Goal: Information Seeking & Learning: Learn about a topic

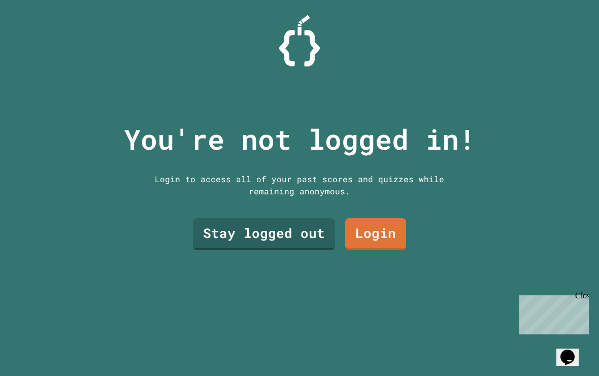
click at [288, 247] on link "Stay logged out" at bounding box center [264, 234] width 142 height 32
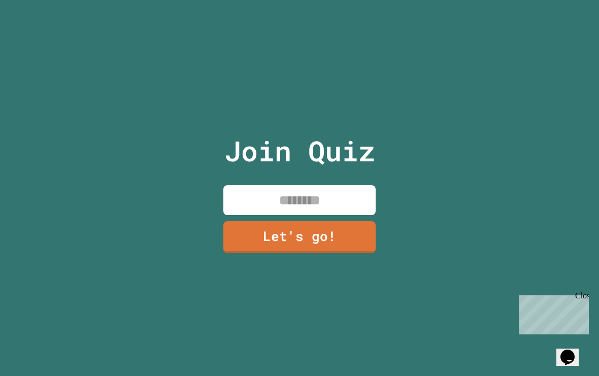
click at [346, 210] on input at bounding box center [300, 200] width 152 height 30
type input "*****"
click at [336, 242] on link "Let's go!" at bounding box center [300, 237] width 152 height 32
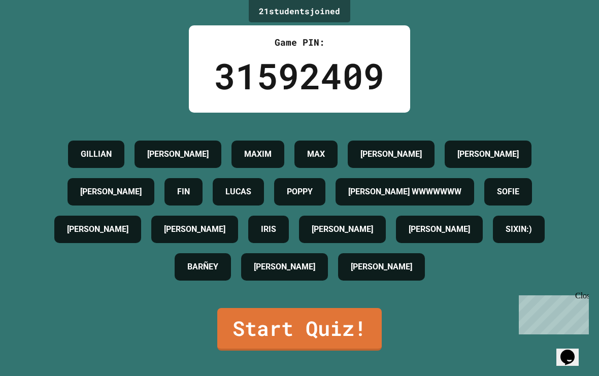
click at [370, 339] on link "Start Quiz!" at bounding box center [299, 329] width 165 height 43
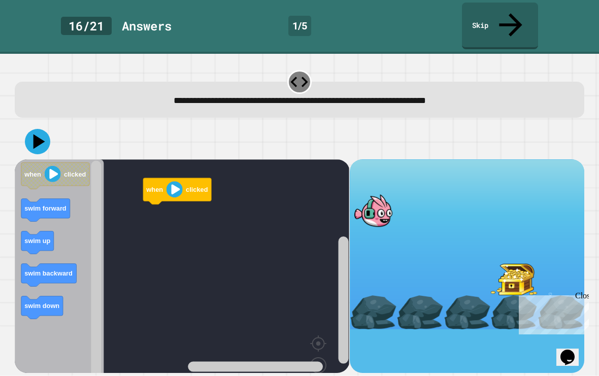
scroll to position [18, 0]
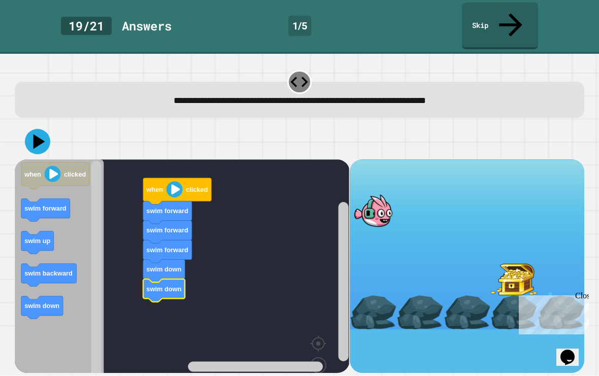
click at [38, 134] on icon at bounding box center [40, 141] width 12 height 15
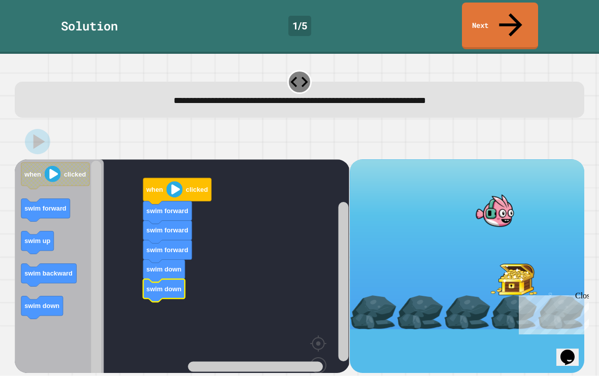
click at [502, 7] on link "Next" at bounding box center [500, 26] width 76 height 47
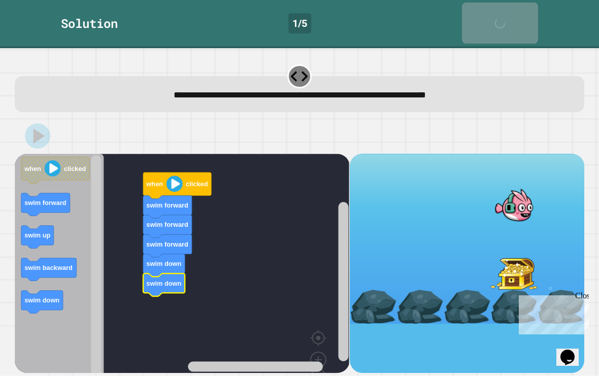
click at [504, 8] on div "Solution 1 / 5 Next" at bounding box center [299, 24] width 599 height 48
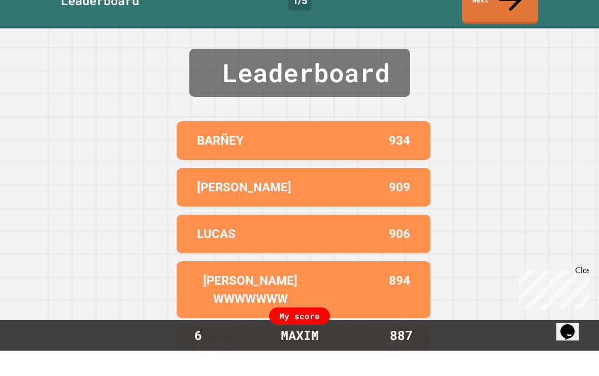
scroll to position [0, 0]
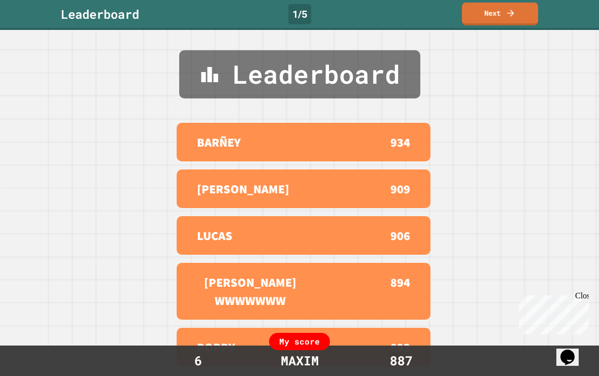
click at [500, 25] on link "Next" at bounding box center [500, 14] width 76 height 23
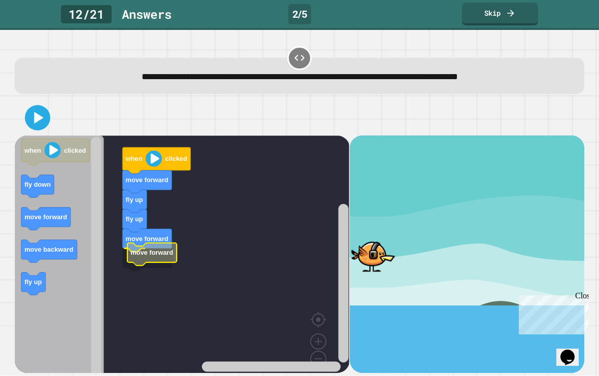
click at [124, 273] on rect "Blockly Workspace" at bounding box center [182, 263] width 335 height 255
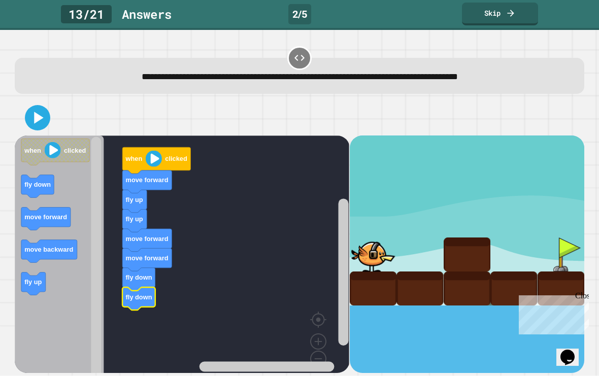
click at [36, 122] on icon at bounding box center [39, 118] width 9 height 12
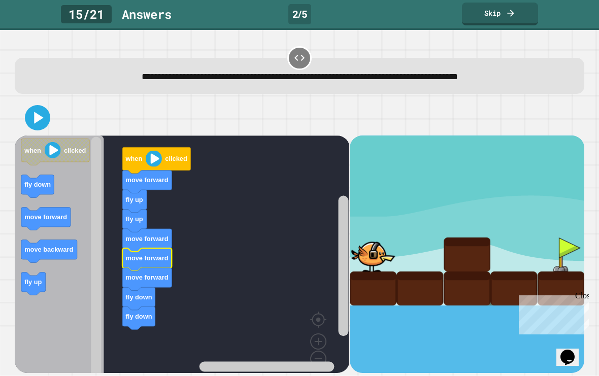
click at [33, 128] on icon at bounding box center [37, 118] width 20 height 20
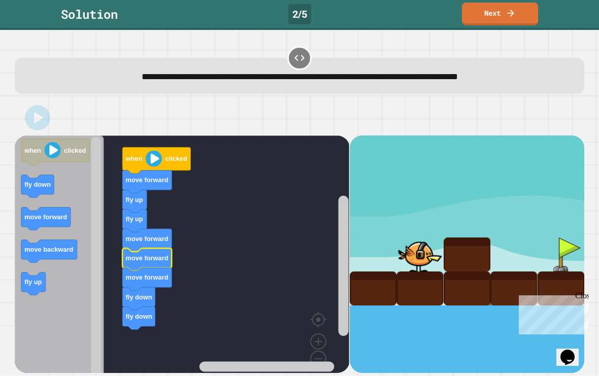
click at [508, 18] on link "Next" at bounding box center [500, 14] width 76 height 23
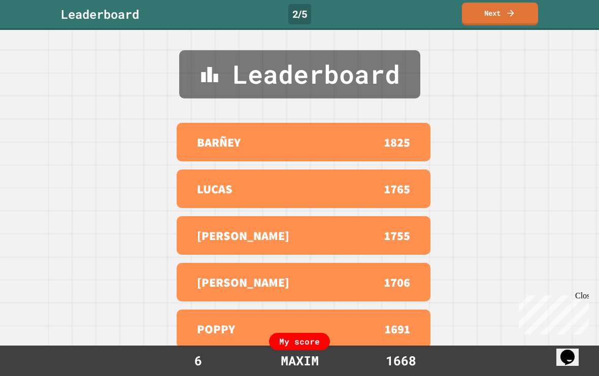
click at [512, 10] on icon at bounding box center [511, 13] width 10 height 10
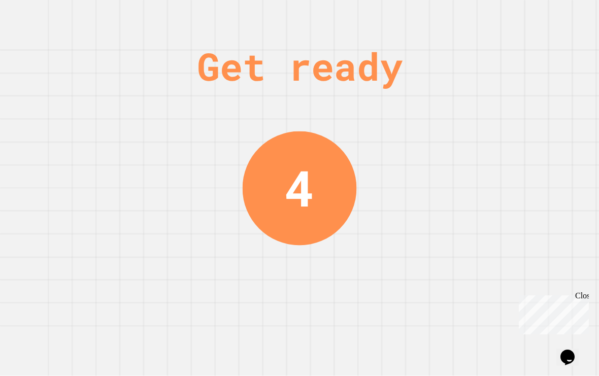
click at [586, 90] on div "Get ready 4" at bounding box center [299, 188] width 599 height 376
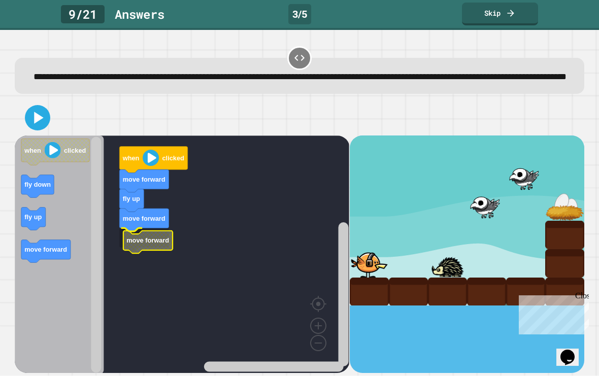
click at [123, 253] on icon "Blockly Workspace" at bounding box center [147, 242] width 49 height 23
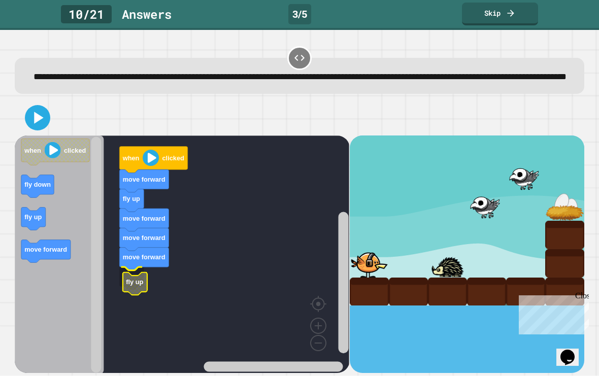
click at [114, 296] on rect "Blockly Workspace" at bounding box center [182, 255] width 335 height 239
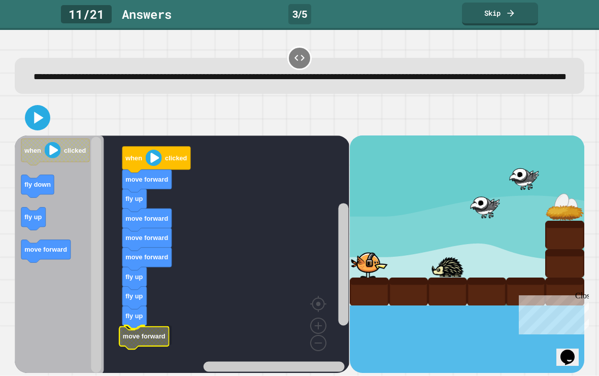
click at [122, 350] on icon "Blockly Workspace" at bounding box center [144, 338] width 49 height 23
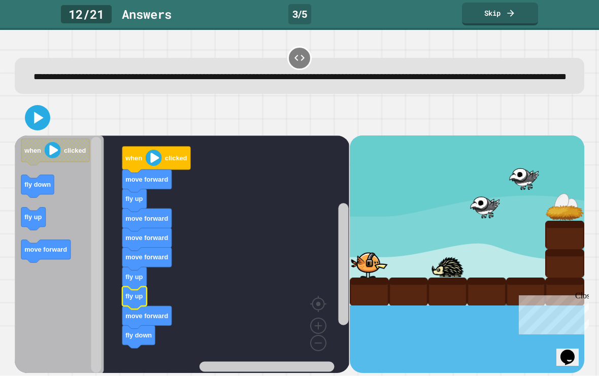
click at [33, 128] on icon at bounding box center [37, 118] width 20 height 20
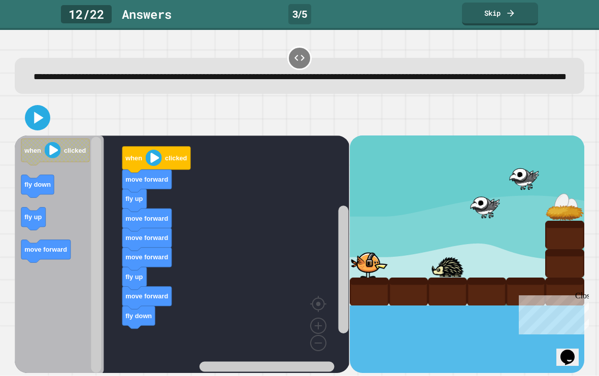
click at [39, 123] on icon at bounding box center [39, 118] width 9 height 12
click at [33, 128] on icon at bounding box center [37, 118] width 20 height 20
click at [38, 123] on icon at bounding box center [39, 118] width 9 height 12
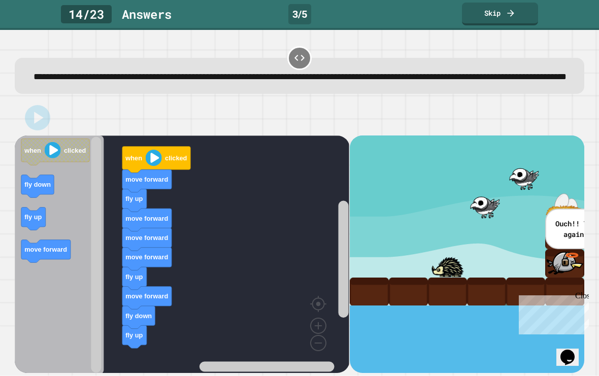
click at [3, 227] on div "**********" at bounding box center [299, 203] width 599 height 346
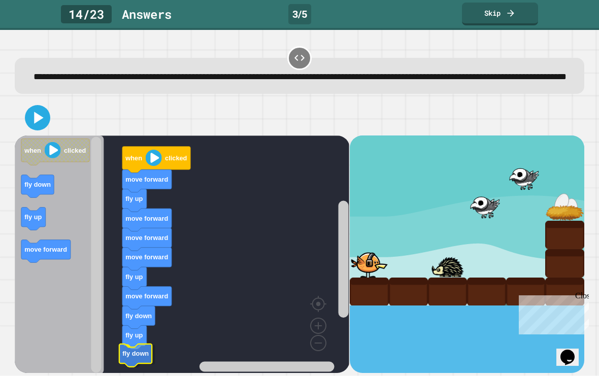
click at [46, 128] on icon at bounding box center [37, 118] width 20 height 20
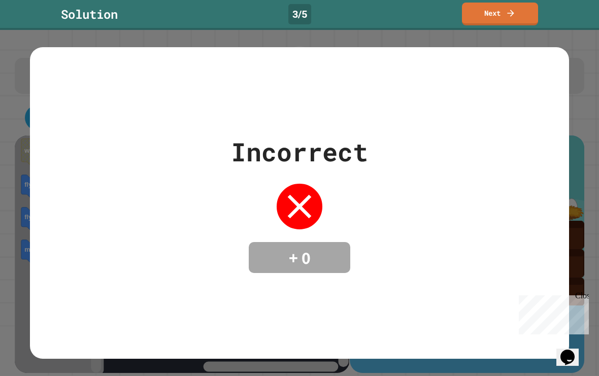
click at [513, 22] on link "Next" at bounding box center [500, 14] width 76 height 23
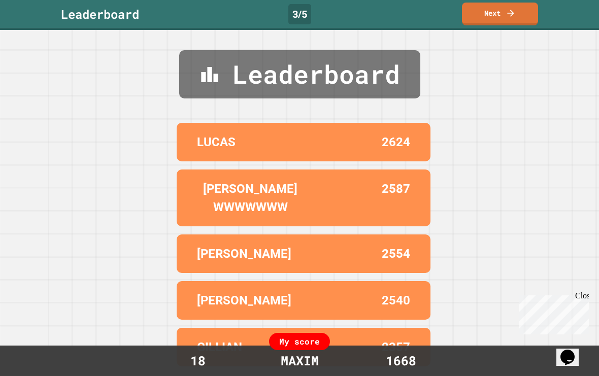
click at [528, 12] on link "Next" at bounding box center [500, 14] width 76 height 23
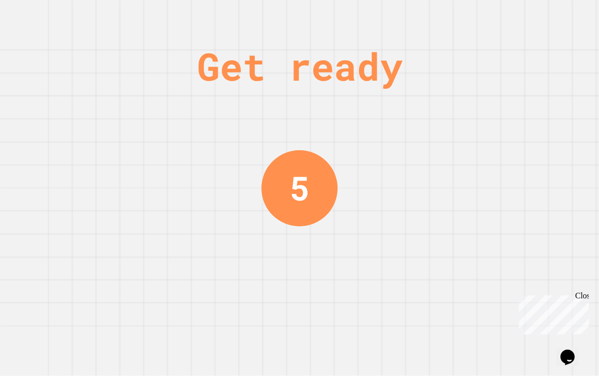
click at [514, 19] on div "Get ready 5" at bounding box center [299, 188] width 599 height 376
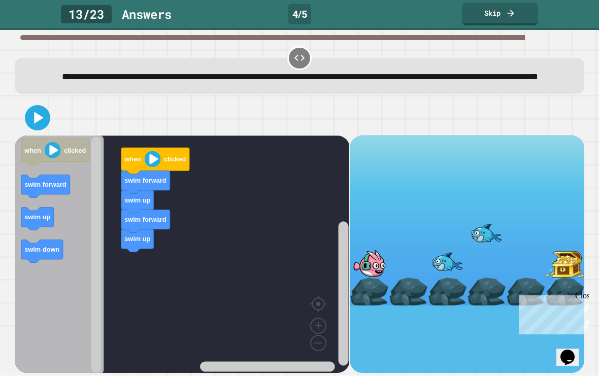
click at [28, 221] on text "swim up" at bounding box center [38, 217] width 26 height 8
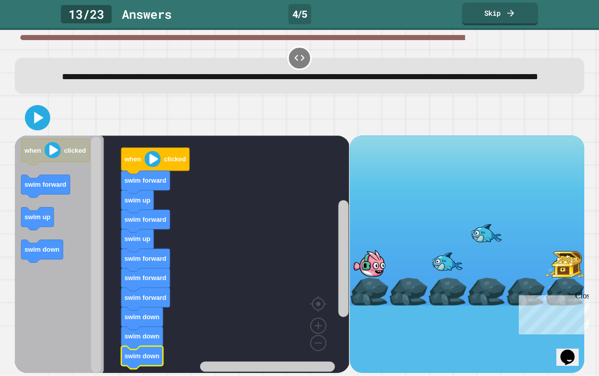
click at [40, 123] on icon at bounding box center [39, 118] width 9 height 12
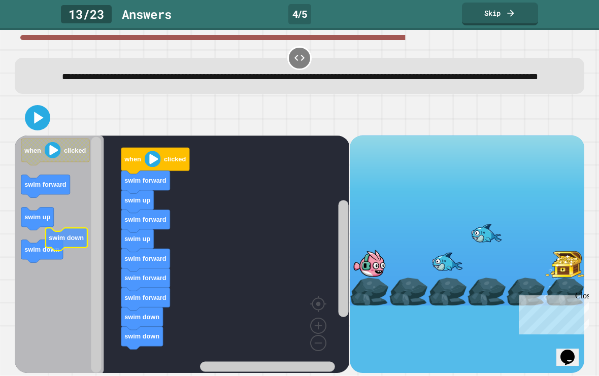
click at [38, 123] on icon at bounding box center [39, 118] width 9 height 12
